Goal: Task Accomplishment & Management: Complete application form

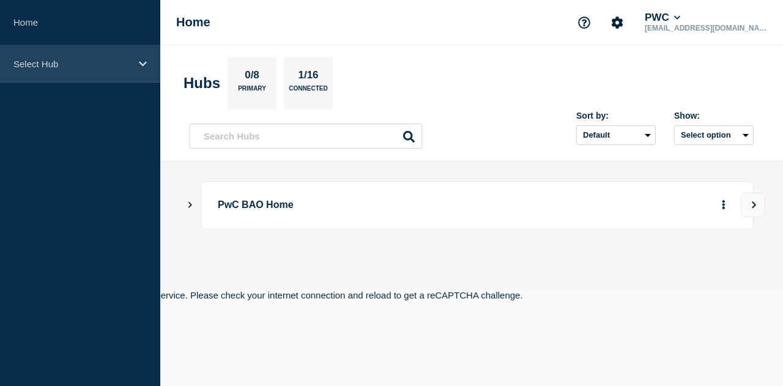
click at [62, 57] on div "Select Hub" at bounding box center [80, 63] width 160 height 37
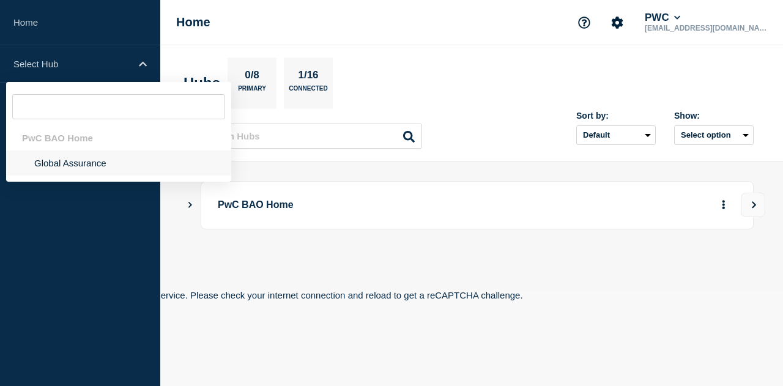
click at [61, 173] on li "Global Assurance" at bounding box center [118, 163] width 225 height 25
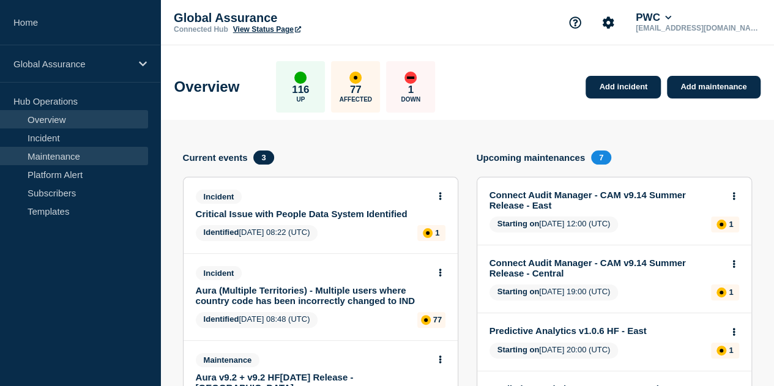
click at [49, 159] on link "Maintenance" at bounding box center [74, 156] width 148 height 18
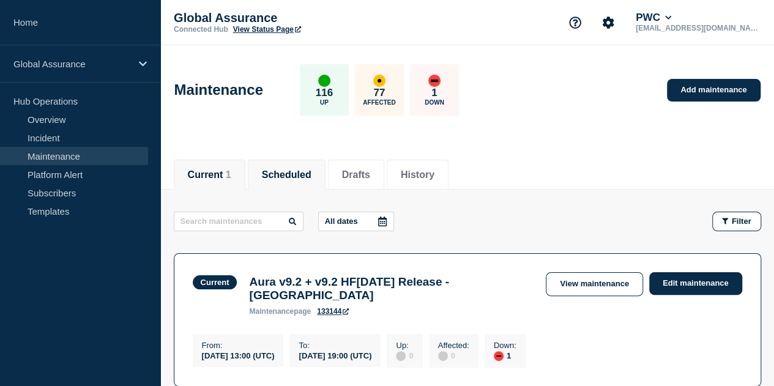
click at [282, 184] on li "Scheduled" at bounding box center [287, 175] width 78 height 30
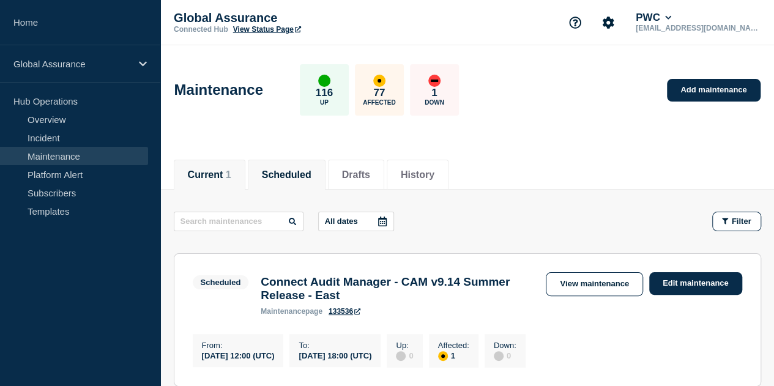
click at [206, 170] on button "Current 1" at bounding box center [209, 175] width 43 height 11
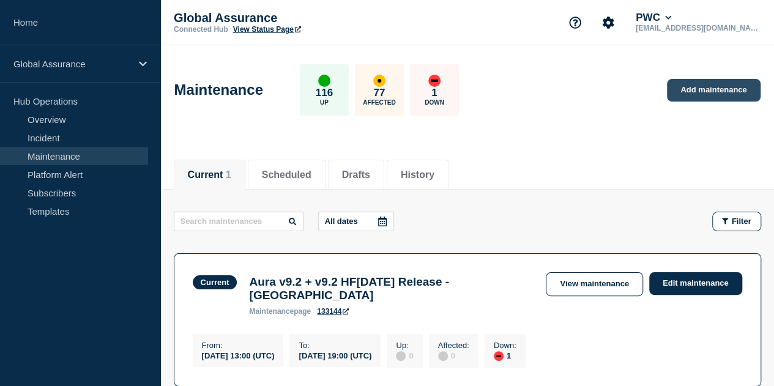
click at [723, 99] on link "Add maintenance" at bounding box center [713, 90] width 93 height 23
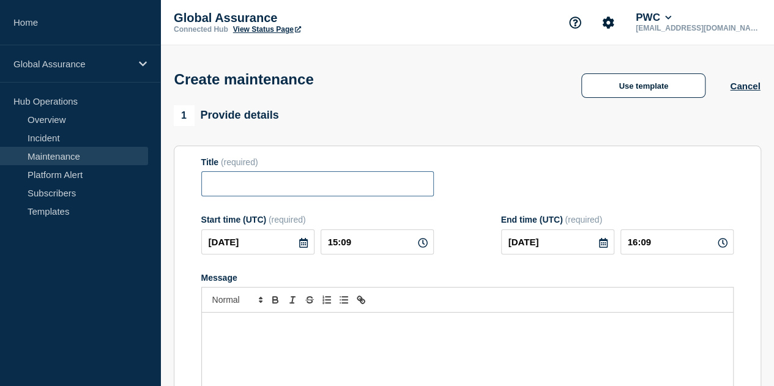
click at [241, 187] on input "Title" at bounding box center [317, 183] width 233 height 25
click at [293, 336] on div "Message" at bounding box center [467, 386] width 531 height 147
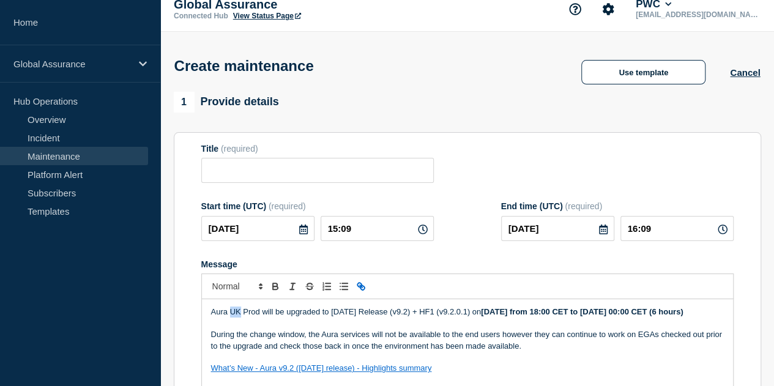
drag, startPoint x: 230, startPoint y: 309, endPoint x: 239, endPoint y: 311, distance: 9.5
click at [239, 311] on p "Aura UK Prod will be upgraded to June 2025 Release (v9.2) + HF1 (v9.2.0.1) on F…" at bounding box center [467, 312] width 513 height 11
click at [247, 154] on span "(required)" at bounding box center [239, 149] width 37 height 10
click at [248, 166] on input "Title" at bounding box center [317, 170] width 233 height 25
paste input "Aura 9.2 June Release + v9.2.0.1 HF1 Implementation - United Kingdom (UK)"
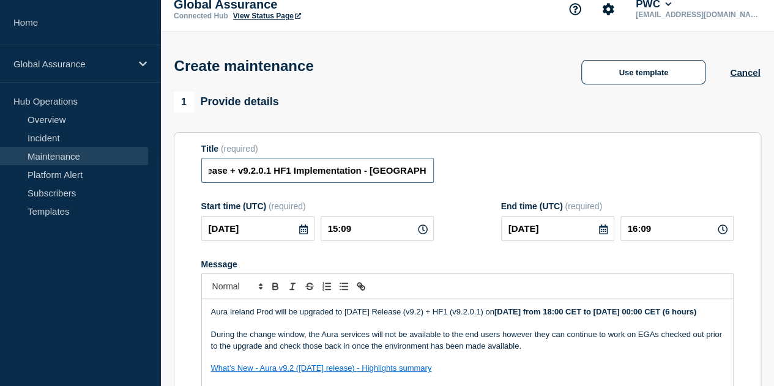
scroll to position [0, 127]
drag, startPoint x: 408, startPoint y: 174, endPoint x: 420, endPoint y: 177, distance: 11.9
click at [454, 178] on div "Title (required) Aura 9.2 June Release + v9.2.0.1 HF1 Implementation - United K…" at bounding box center [467, 164] width 532 height 40
click at [410, 174] on input "Aura 9.2 June Release + v9.2.0.1 HF1 Implementation - United Kingdom (UK)" at bounding box center [317, 170] width 233 height 25
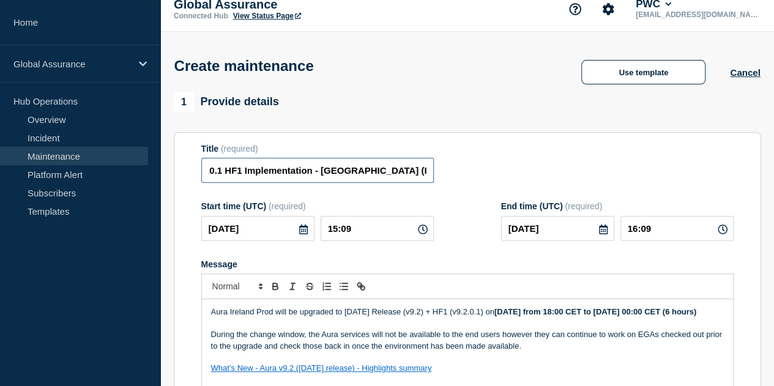
scroll to position [0, 120]
type input "Aura 9.2 June Release + v9.2.0.1 HF1 Implementation - United Kingdom (IE)"
click at [387, 329] on p "Message" at bounding box center [467, 323] width 513 height 11
click at [539, 311] on strong "Friday, 22nd August from 18:00 CET to 23rd August 00:00 CET (6 hours)" at bounding box center [595, 311] width 202 height 9
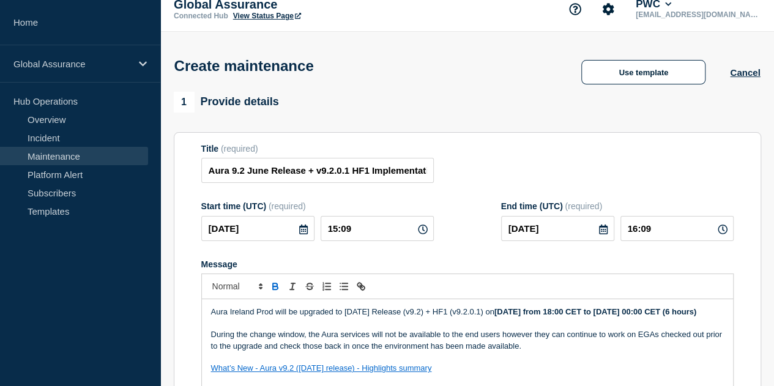
click at [610, 314] on strong "Friday, 27th August from 18:00 CET to 23rd August 00:00 CET (6 hours)" at bounding box center [595, 311] width 202 height 9
click at [660, 311] on strong "Friday, 27th August from 15:00 CET to 23rd August 00:00 CET (6 hours)" at bounding box center [595, 311] width 202 height 9
drag, startPoint x: 656, startPoint y: 313, endPoint x: 725, endPoint y: 319, distance: 68.8
click at [725, 319] on div "Aura Ireland Prod will be upgraded to June 2025 Release (v9.2) + HF1 (v9.2.0.1)…" at bounding box center [467, 372] width 531 height 147
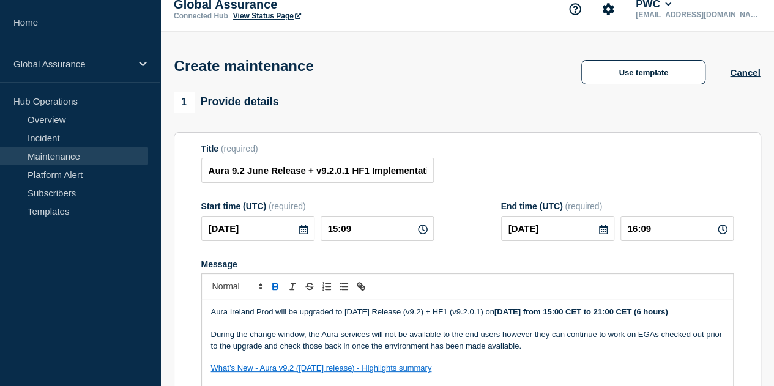
click at [559, 329] on p "Message" at bounding box center [467, 323] width 513 height 11
click at [299, 318] on p "Aura Ireland Prod will be upgraded to June 2025 Release (v9.2) + HF1 (v9.2.0.1)…" at bounding box center [467, 312] width 513 height 11
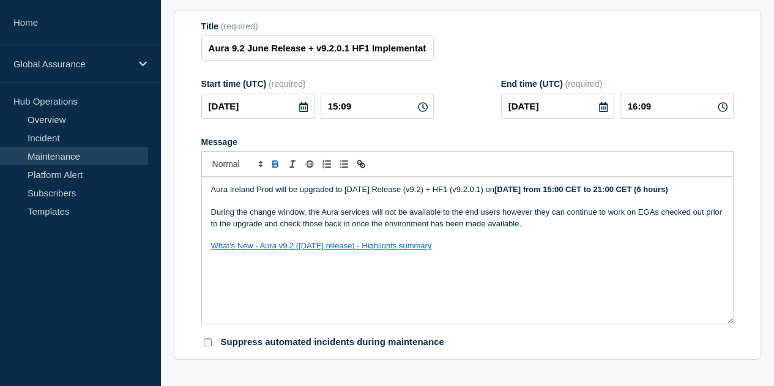
scroll to position [13, 0]
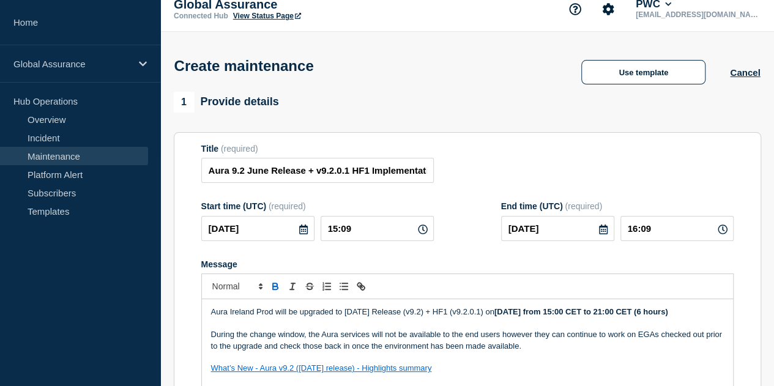
click at [299, 234] on icon at bounding box center [303, 230] width 9 height 10
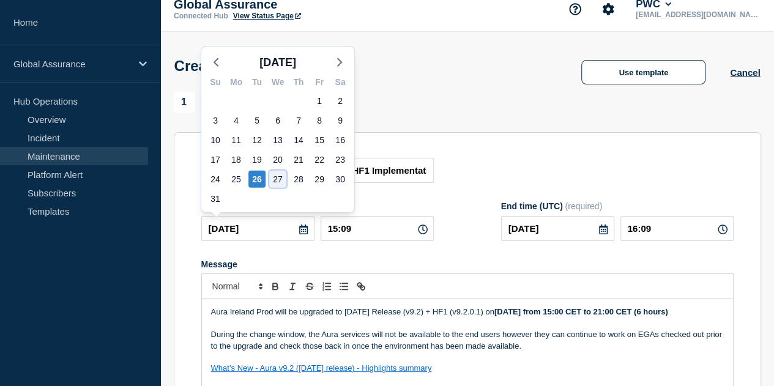
click at [276, 177] on div "27" at bounding box center [277, 179] width 17 height 17
type input "2025-08-27"
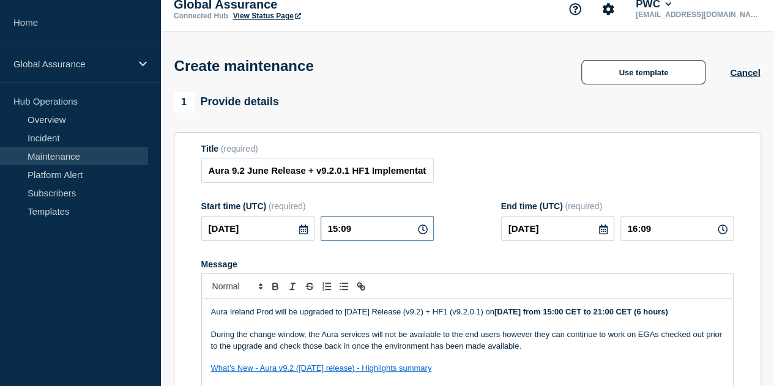
click at [376, 232] on input "15:09" at bounding box center [377, 228] width 113 height 25
type input "15:00"
click at [721, 234] on icon at bounding box center [723, 230] width 10 height 10
click at [720, 233] on icon at bounding box center [723, 230] width 10 height 10
click at [643, 229] on input "16:00" at bounding box center [677, 228] width 113 height 25
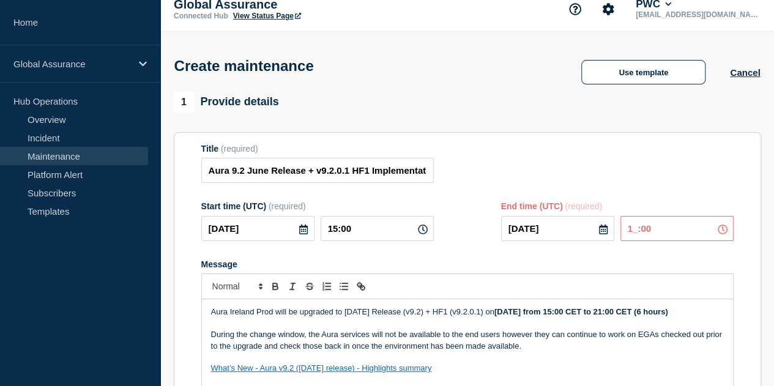
type input "19:00"
click at [559, 112] on div "1 Provide details" at bounding box center [468, 102] width 588 height 21
click at [341, 233] on input "15:00" at bounding box center [377, 228] width 113 height 25
type input "13:00"
click at [555, 145] on section "Title (required) Aura 9.2 June Release + v9.2.0.1 HF1 Implementation - United K…" at bounding box center [468, 307] width 588 height 351
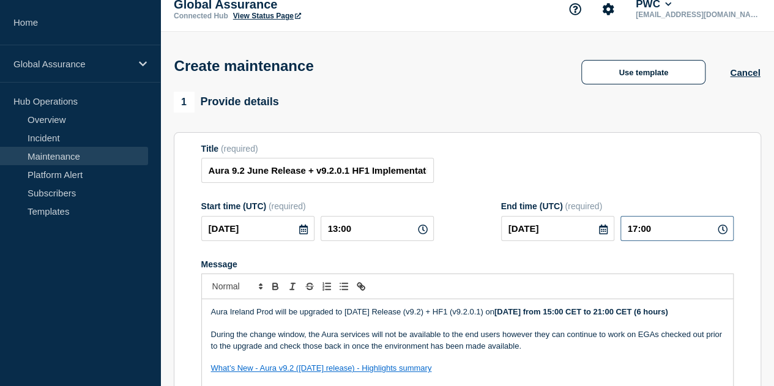
click at [645, 229] on input "17:00" at bounding box center [677, 228] width 113 height 25
type input "19:00"
click at [477, 116] on div "1 Provide details Title (required) Aura 9.2 June Release + v9.2.0.1 HF1 Impleme…" at bounding box center [468, 287] width 588 height 391
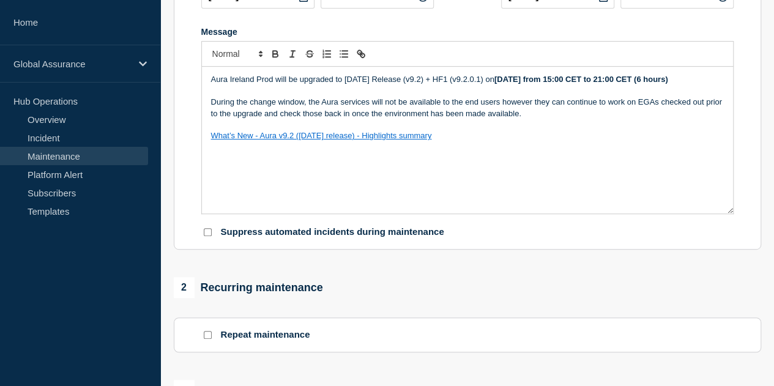
scroll to position [258, 0]
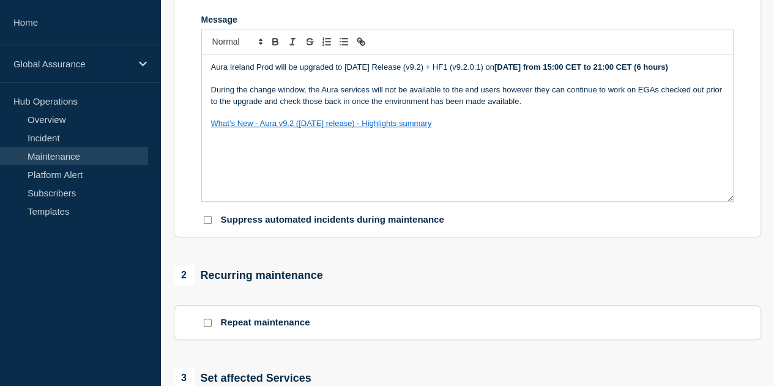
click at [536, 69] on strong "Friday, 27th August from 15:00 CET to 21:00 CET (6 hours)" at bounding box center [581, 66] width 174 height 9
drag, startPoint x: 532, startPoint y: 71, endPoint x: 509, endPoint y: 68, distance: 23.5
click at [509, 68] on strong "Friday, 27th August from 15:00 CET to 21:00 CET (6 hours)" at bounding box center [581, 66] width 174 height 9
click at [622, 69] on strong "Wednesday, 27th August from 15:00 CET to 21:00 CET (6 hours)" at bounding box center [581, 66] width 174 height 9
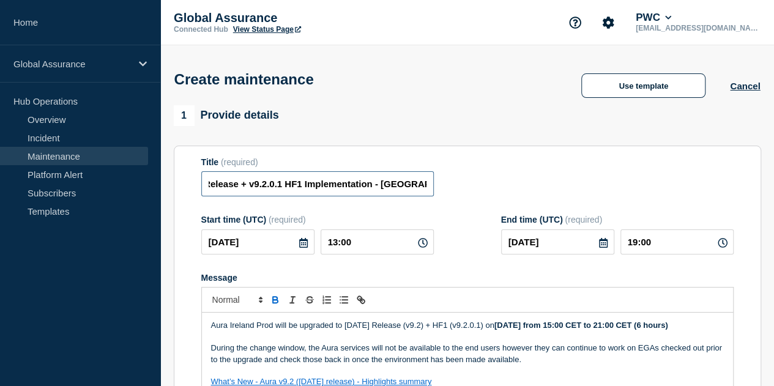
scroll to position [0, 122]
drag, startPoint x: 261, startPoint y: 188, endPoint x: 435, endPoint y: 193, distance: 174.5
click at [435, 193] on div "Title (required) Aura 9.2 June Release + v9.2.0.1 HF1 Implementation - United K…" at bounding box center [467, 177] width 532 height 40
click at [313, 190] on input "Aura 9.2 June Release + v9.2.0.1 HF1 Implementation - United Kingdom (IE)" at bounding box center [317, 183] width 233 height 25
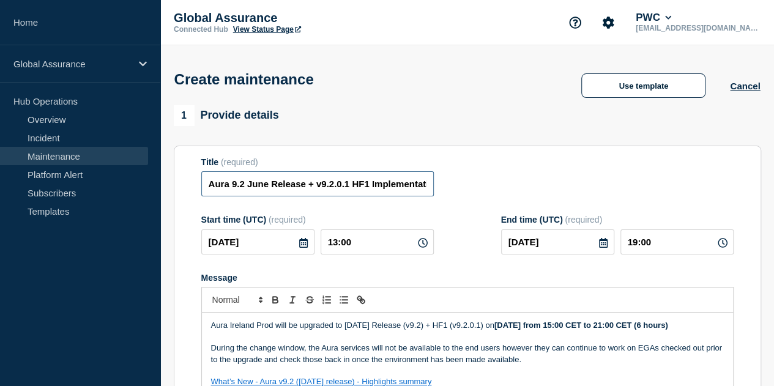
drag, startPoint x: 273, startPoint y: 187, endPoint x: 177, endPoint y: 188, distance: 95.5
click at [177, 188] on section "Title (required) Aura 9.2 June Release + v9.2.0.1 HF1 Implementation - United K…" at bounding box center [468, 321] width 588 height 351
click at [214, 186] on input "Aura 9.2 June Release + v9.2.0.1 HF1 Implementation - United Kingdom (IE)" at bounding box center [317, 183] width 233 height 25
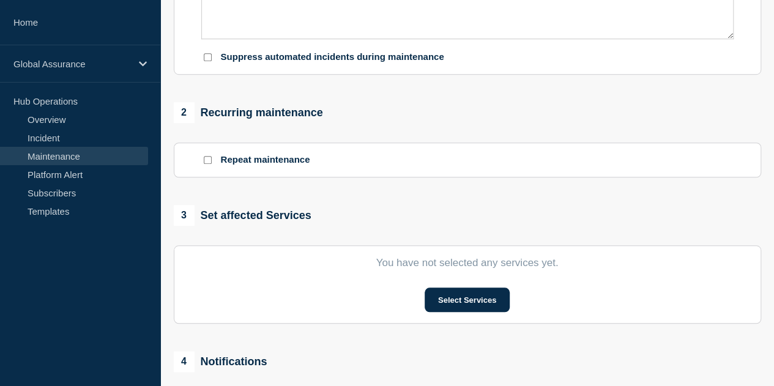
scroll to position [490, 0]
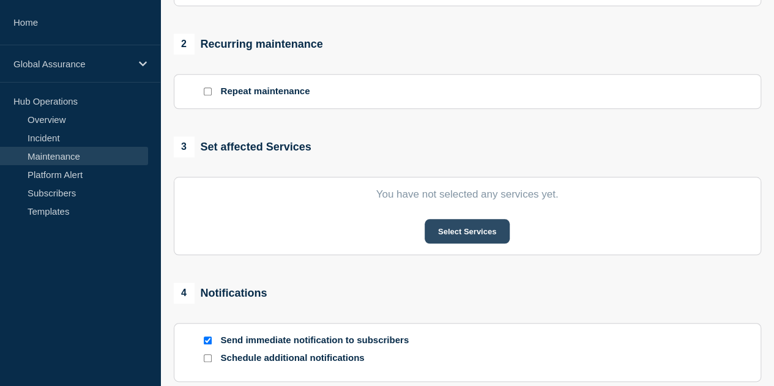
click at [468, 243] on button "Select Services" at bounding box center [467, 231] width 85 height 24
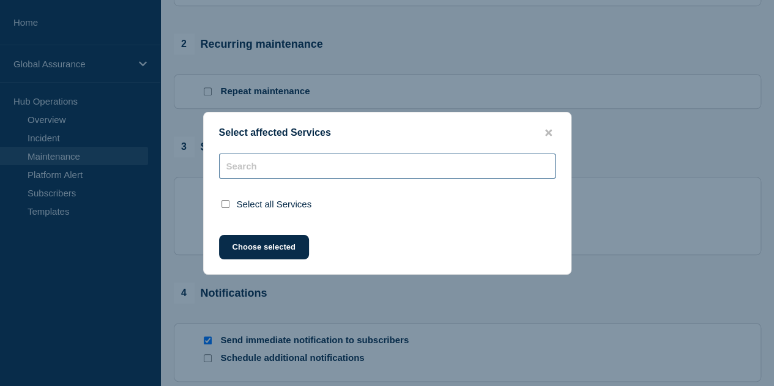
click at [309, 171] on input "text" at bounding box center [387, 166] width 337 height 25
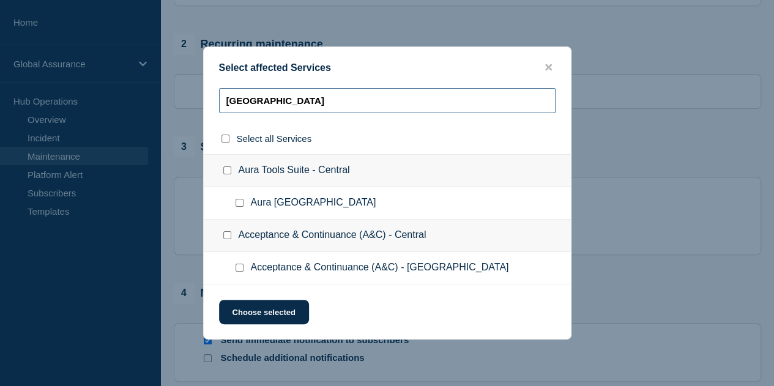
type input "Ireland"
click at [242, 208] on div at bounding box center [242, 203] width 18 height 12
click at [242, 207] on input "Aura Ireland checkbox" at bounding box center [240, 203] width 8 height 8
checkbox input "true"
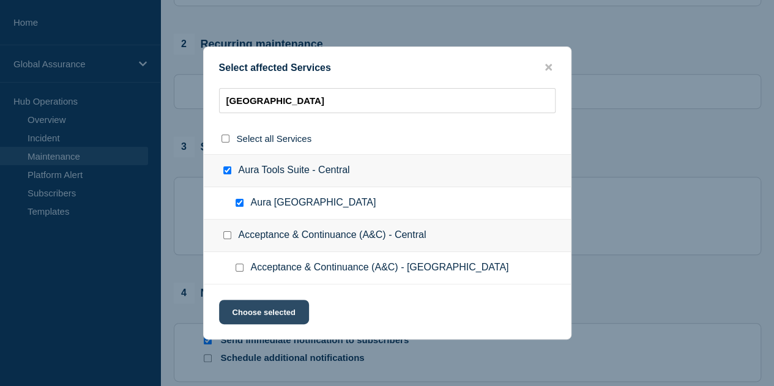
click at [277, 314] on button "Choose selected" at bounding box center [264, 312] width 90 height 24
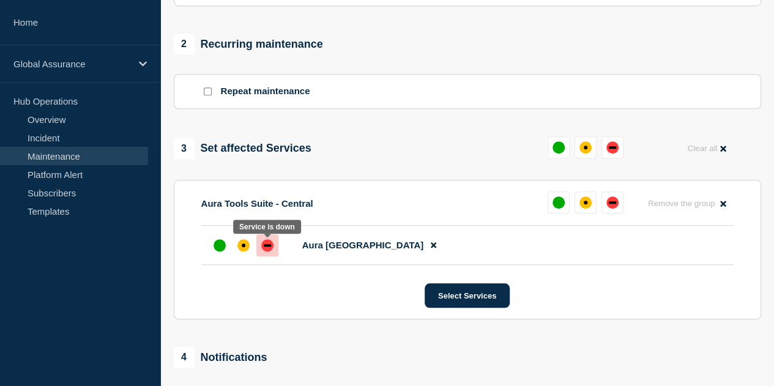
click at [270, 254] on div at bounding box center [267, 245] width 22 height 22
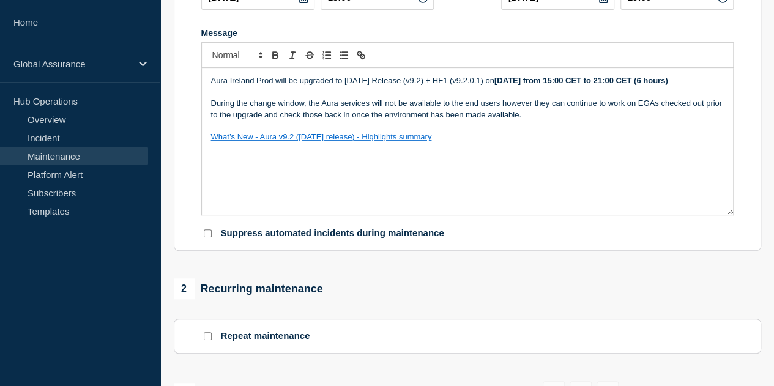
scroll to position [61, 0]
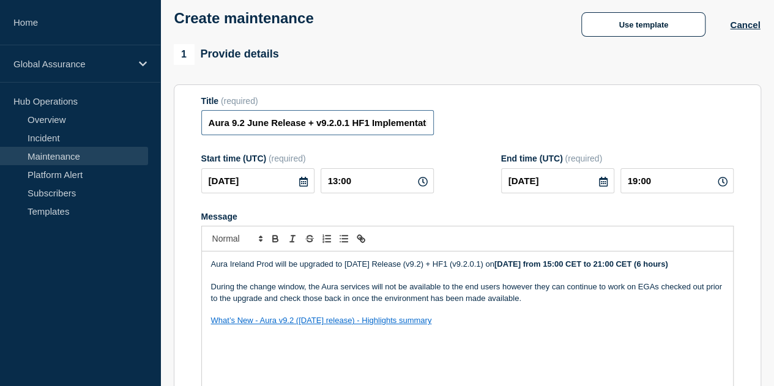
drag, startPoint x: 347, startPoint y: 127, endPoint x: 564, endPoint y: 211, distance: 232.3
click at [347, 127] on input "Aura 9.2 June Release + v9.2.0.1 HF1 Implementation - United Kingdom (IE)" at bounding box center [317, 122] width 233 height 25
type input "Aura 9.2 June Release + v9.2.0.1 HF1 Implementation - Ireland (IE)"
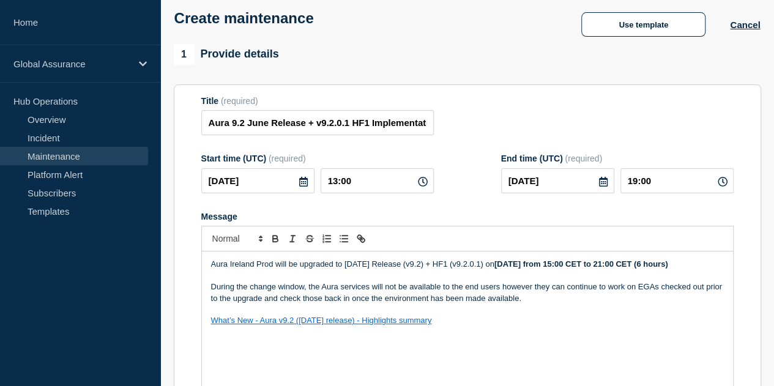
click at [546, 85] on div "1 Provide details Title (required) Aura 9.2 June Release + v9.2.0.1 HF1 Impleme…" at bounding box center [468, 239] width 588 height 391
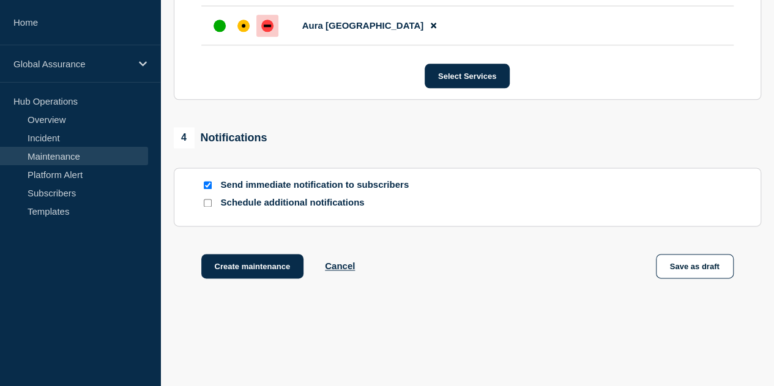
scroll to position [734, 0]
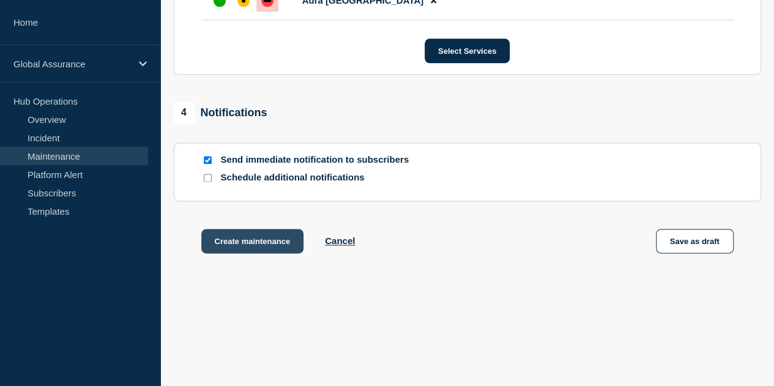
click at [290, 247] on button "Create maintenance" at bounding box center [252, 241] width 103 height 24
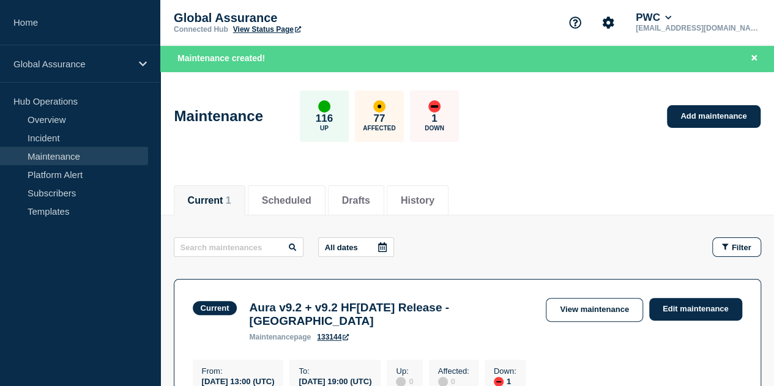
scroll to position [61, 0]
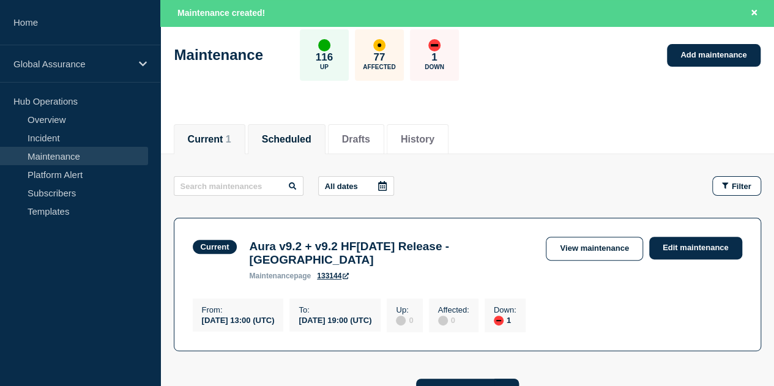
click at [315, 149] on li "Scheduled" at bounding box center [287, 139] width 78 height 30
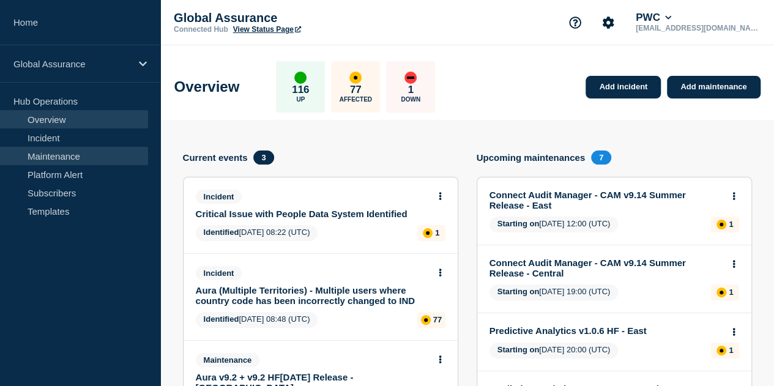
click at [67, 157] on link "Maintenance" at bounding box center [74, 156] width 148 height 18
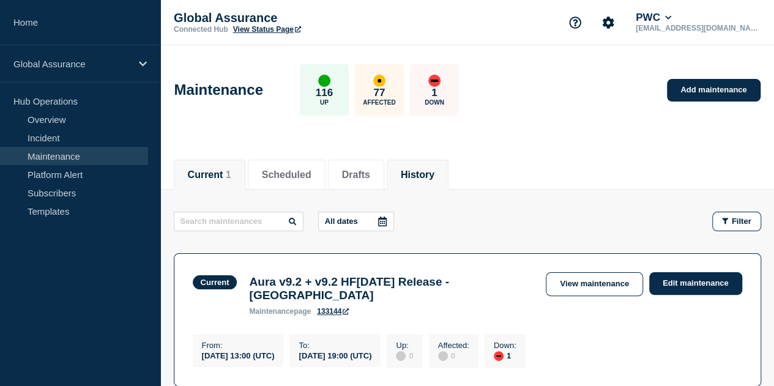
click at [427, 171] on button "History" at bounding box center [418, 175] width 34 height 11
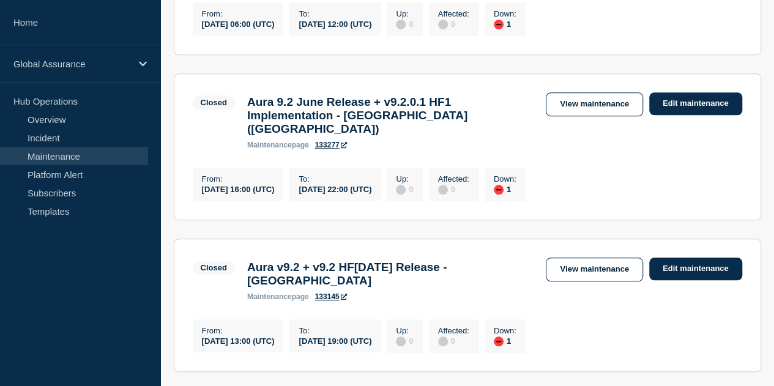
scroll to position [551, 0]
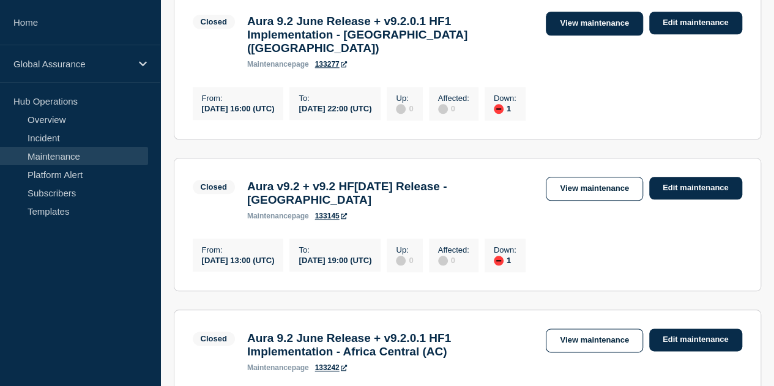
click at [599, 35] on link "View maintenance" at bounding box center [594, 24] width 97 height 24
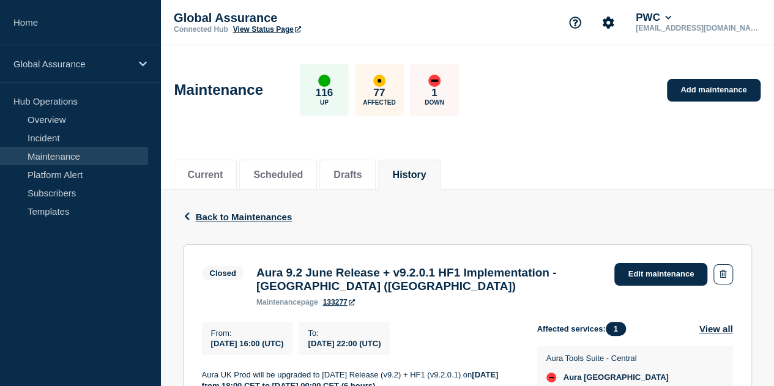
scroll to position [223, 0]
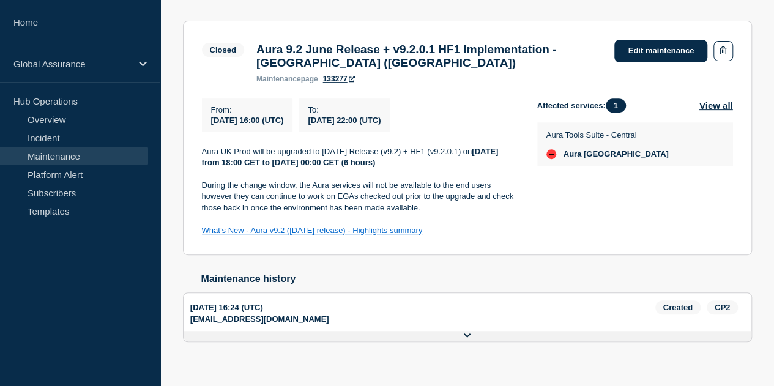
drag, startPoint x: 217, startPoint y: 160, endPoint x: 497, endPoint y: 239, distance: 291.4
click at [497, 239] on section "Closed Aura 9.2 June Release + v9.2.0.1 HF1 Implementation - United Kingdom (UK…" at bounding box center [467, 138] width 569 height 235
copy div "Aura UK Prod will be upgraded to June 2025 Release (v9.2) + HF1 (v9.2.0.1) on F…"
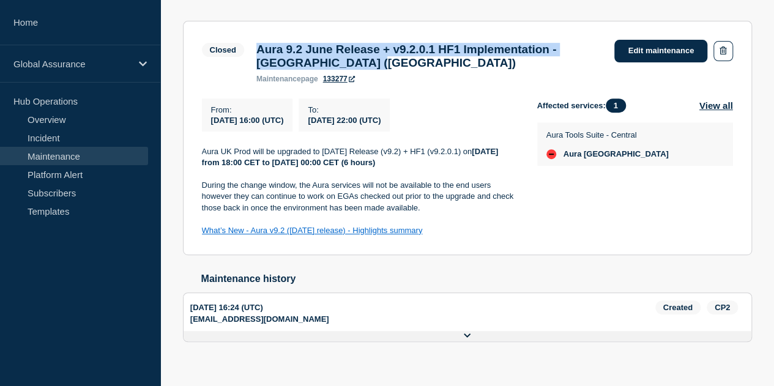
drag, startPoint x: 256, startPoint y: 51, endPoint x: 398, endPoint y: 74, distance: 144.5
click at [398, 70] on h3 "Aura 9.2 June Release + v9.2.0.1 HF1 Implementation - United Kingdom (UK)" at bounding box center [429, 56] width 346 height 27
copy h3 "Aura 9.2 June Release + v9.2.0.1 HF1 Implementation - United Kingdom (UK)"
click at [463, 70] on h3 "Aura 9.2 June Release + v9.2.0.1 HF1 Implementation - United Kingdom (UK)" at bounding box center [429, 56] width 346 height 27
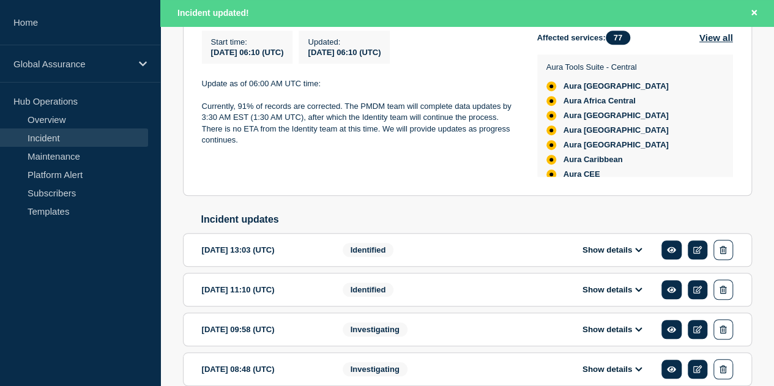
click at [457, 177] on div "Start time : [DATE] 06:10 (UTC) Updated : [DATE] 06:10 (UTC) Update as of 06:00…" at bounding box center [369, 104] width 335 height 146
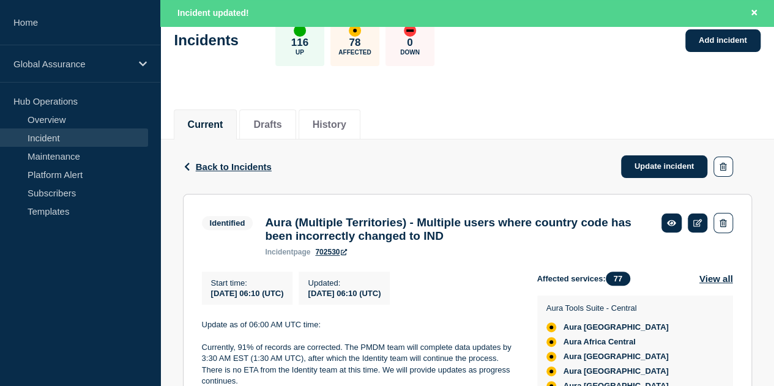
scroll to position [72, 0]
